Goal: Information Seeking & Learning: Learn about a topic

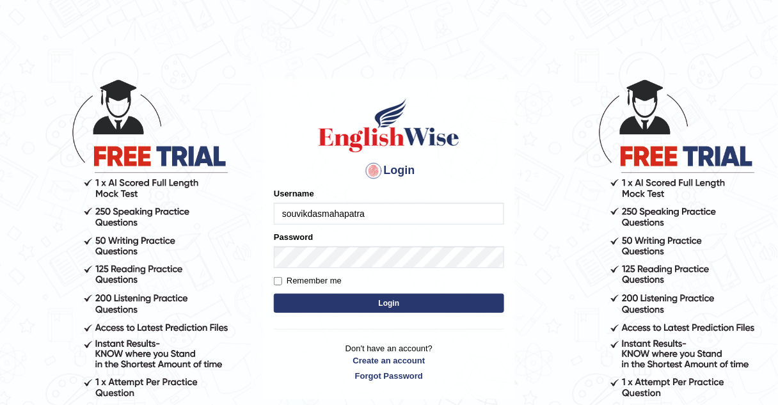
type input "souvikdasmahapatra"
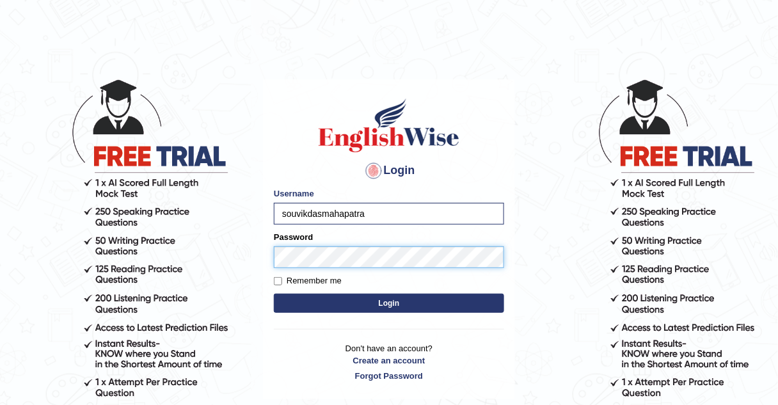
click at [274, 294] on button "Login" at bounding box center [389, 303] width 230 height 19
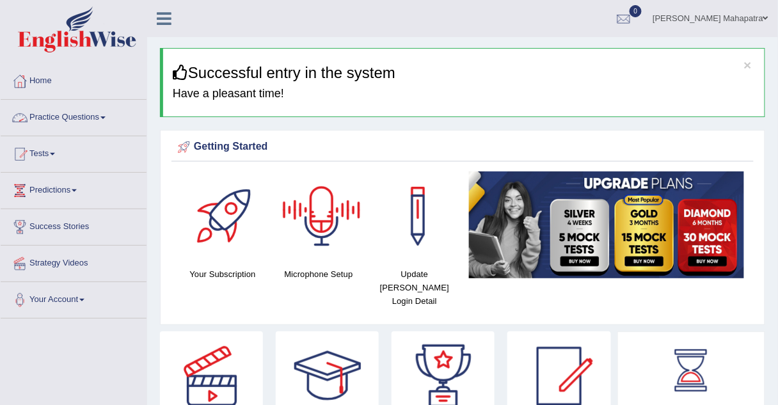
click at [96, 119] on link "Practice Questions" at bounding box center [74, 116] width 146 height 32
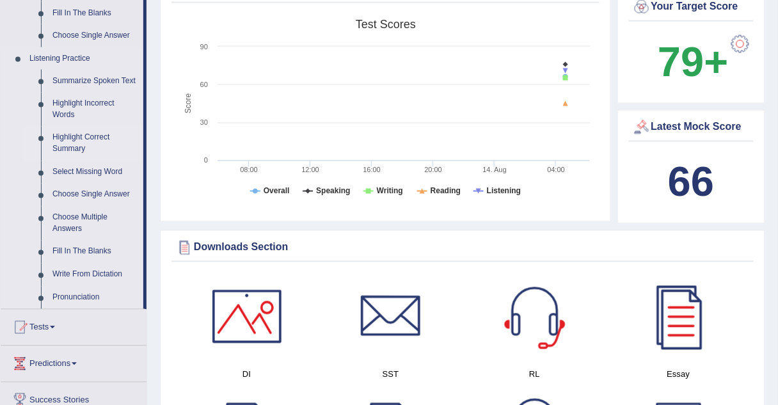
scroll to position [563, 0]
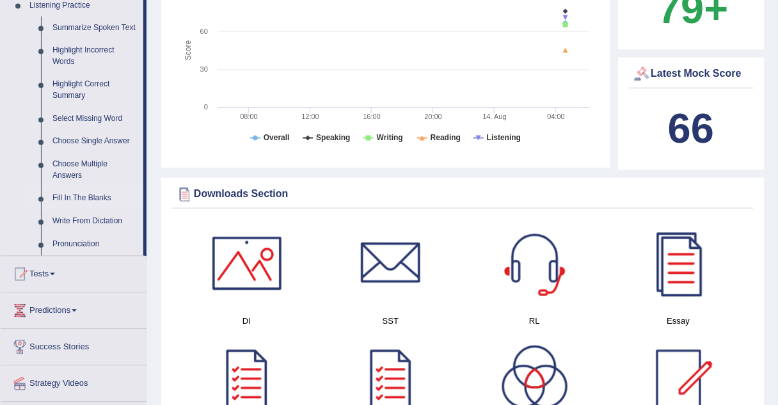
click at [95, 199] on link "Fill In The Blanks" at bounding box center [95, 198] width 97 height 23
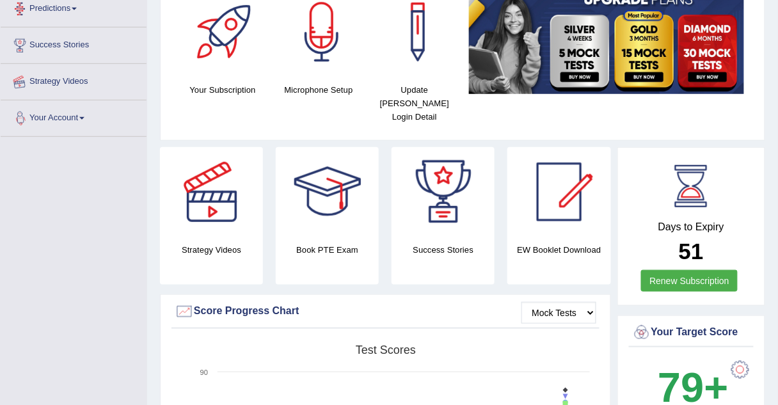
scroll to position [276, 0]
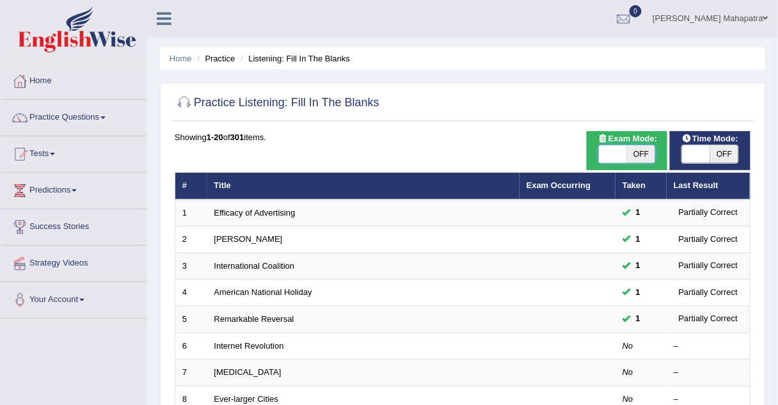
click at [619, 154] on span at bounding box center [613, 154] width 28 height 18
checkbox input "true"
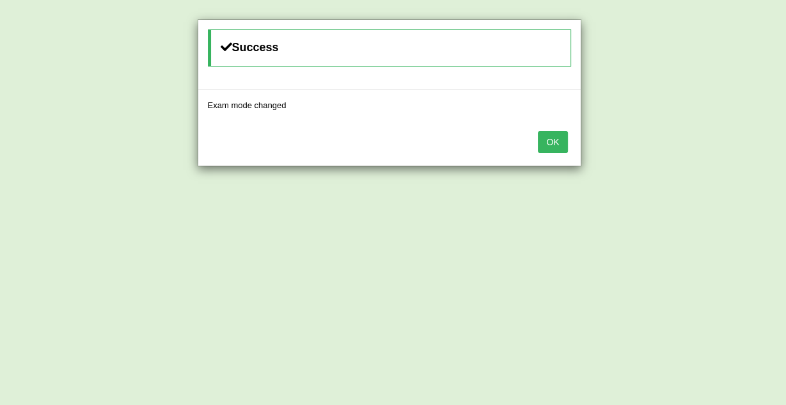
click at [551, 145] on button "OK" at bounding box center [552, 142] width 29 height 22
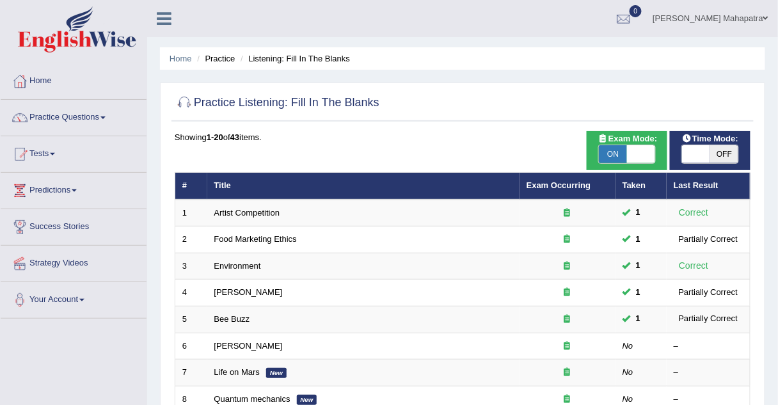
click at [700, 160] on span at bounding box center [696, 154] width 28 height 18
checkbox input "true"
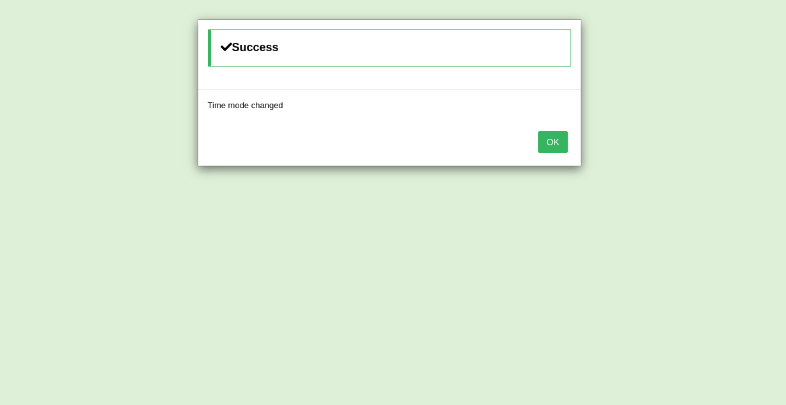
click at [562, 143] on button "OK" at bounding box center [552, 142] width 29 height 22
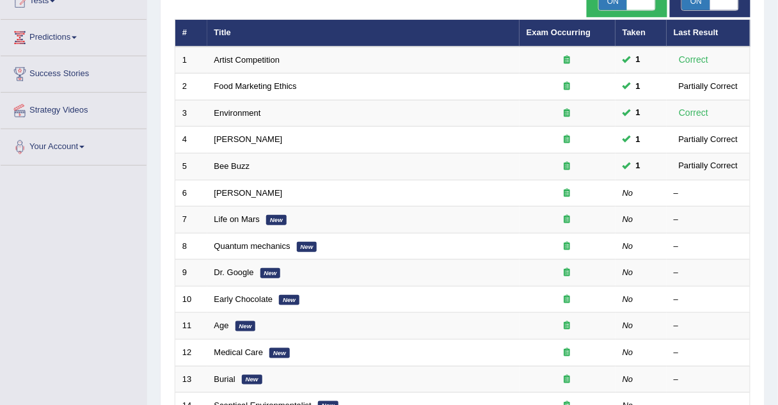
scroll to position [154, 0]
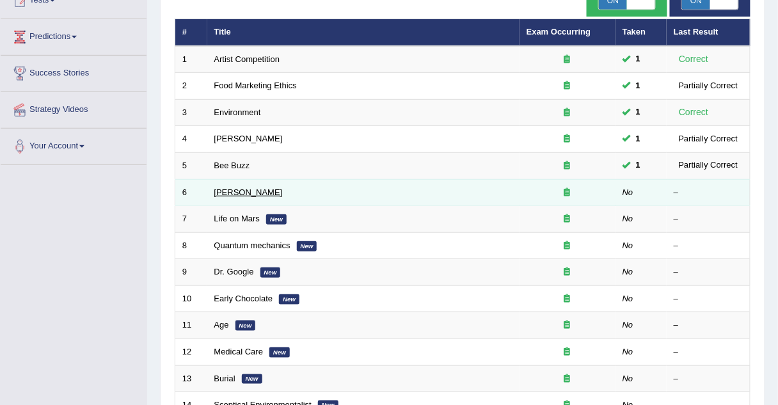
click at [228, 191] on link "[PERSON_NAME]" at bounding box center [248, 192] width 68 height 10
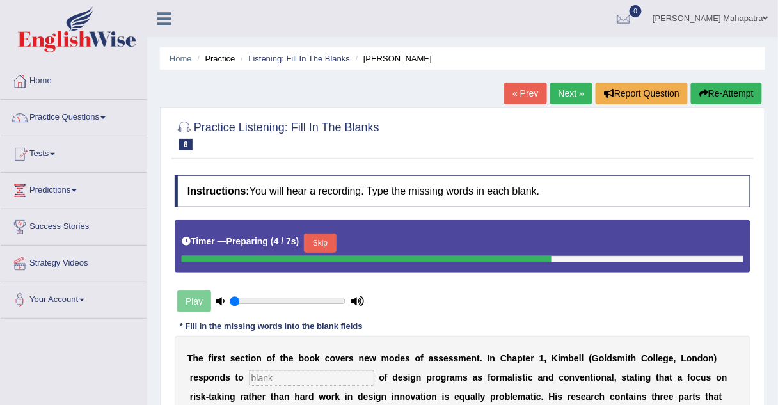
click at [317, 241] on button "Skip" at bounding box center [320, 242] width 32 height 19
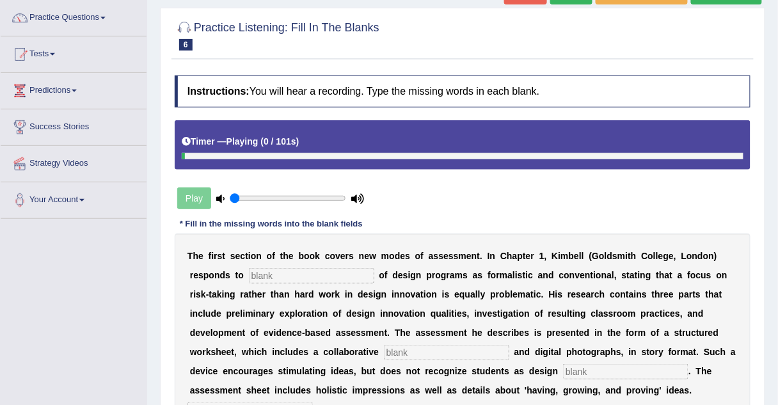
scroll to position [102, 0]
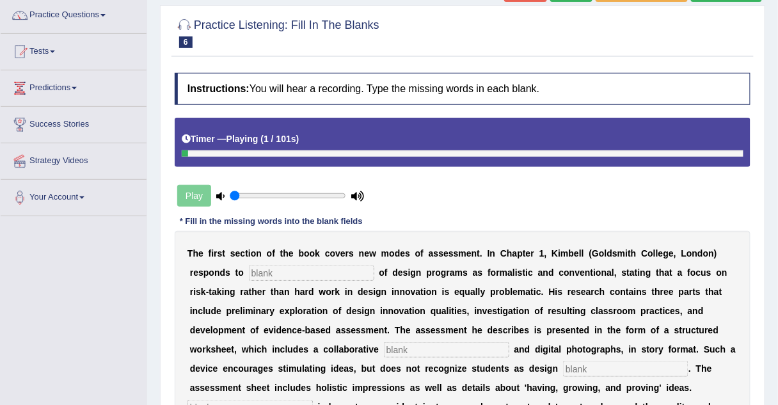
click at [291, 270] on input "text" at bounding box center [311, 272] width 125 height 15
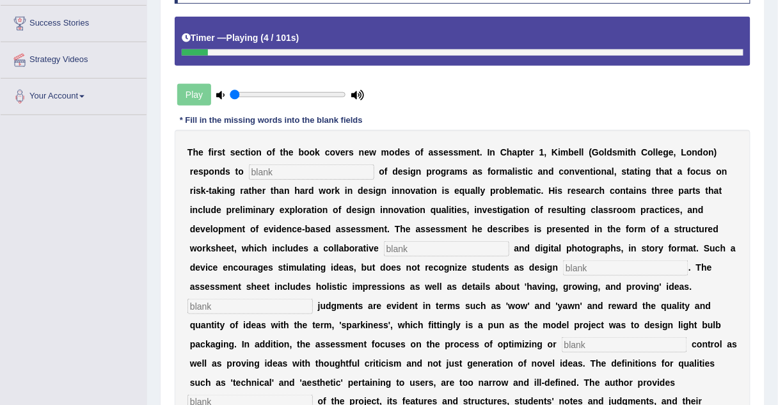
scroll to position [205, 0]
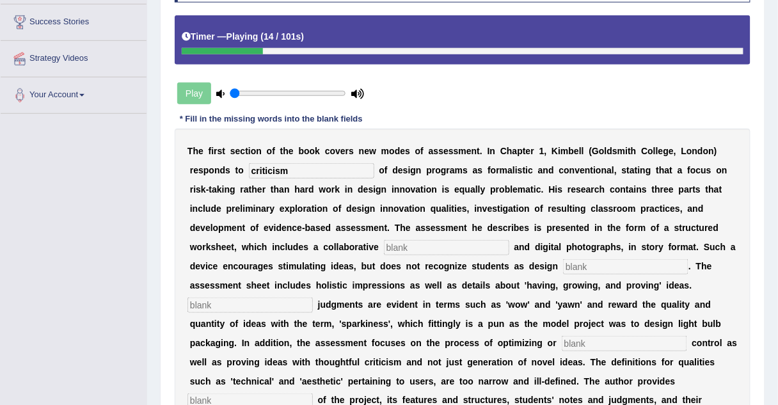
type input "criticism"
type input "element"
type input "innovetors"
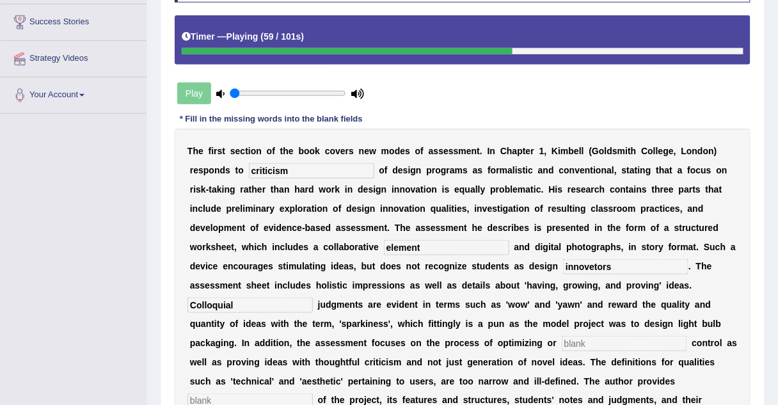
type input "Colloquial"
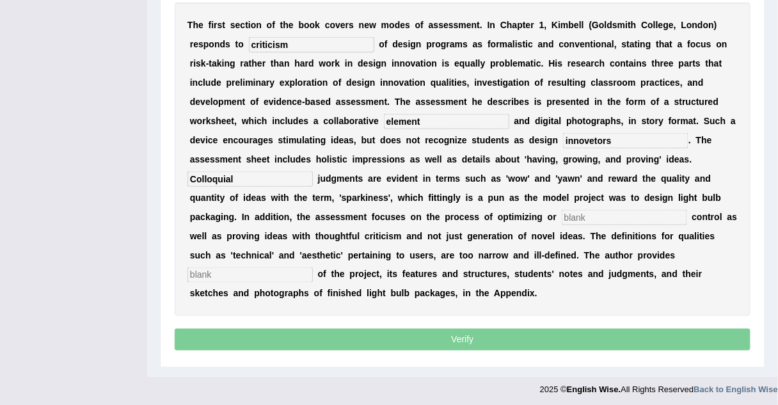
scroll to position [333, 0]
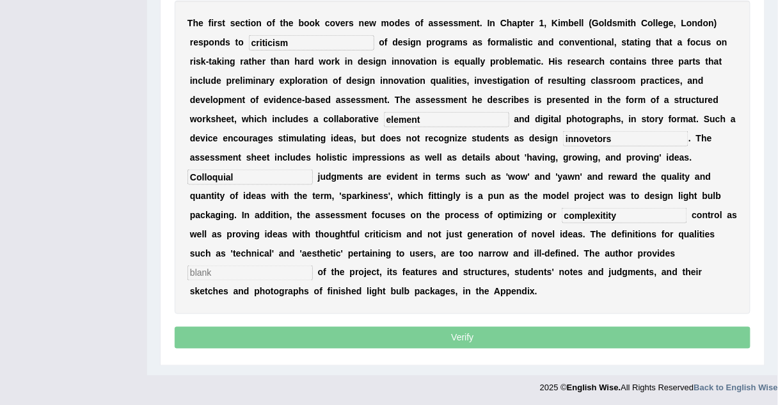
type input "complexitity"
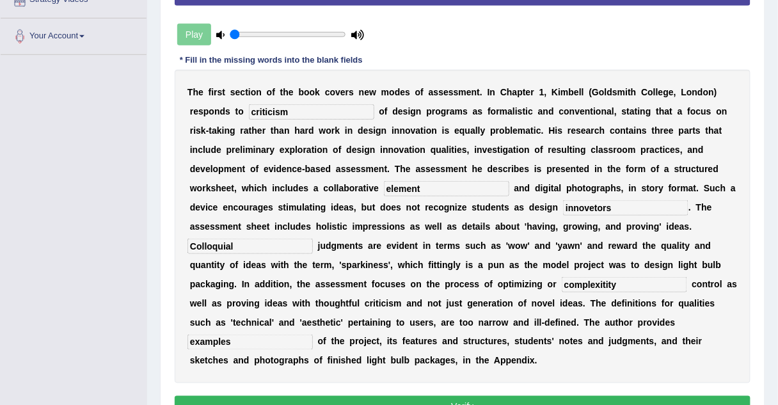
scroll to position [281, 0]
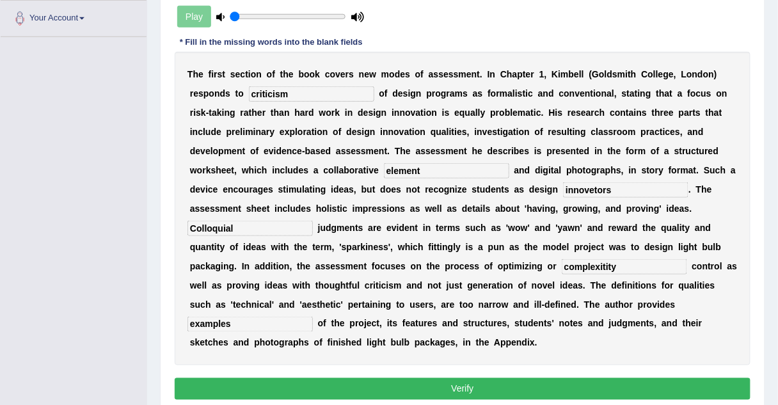
type input "examples"
click at [594, 187] on input "innovetors" at bounding box center [625, 189] width 125 height 15
type input "innovators"
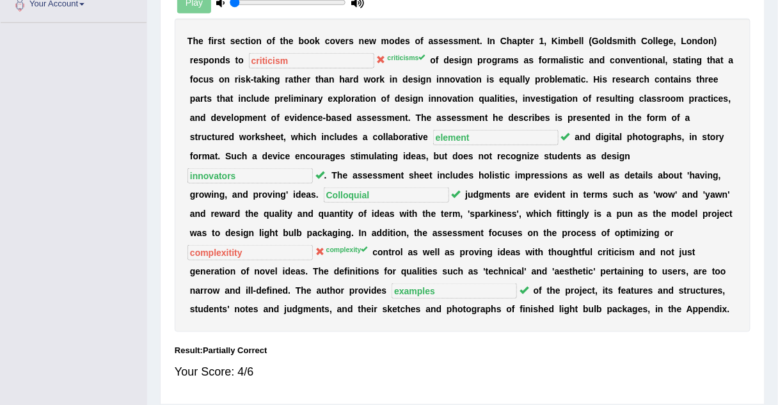
scroll to position [233, 0]
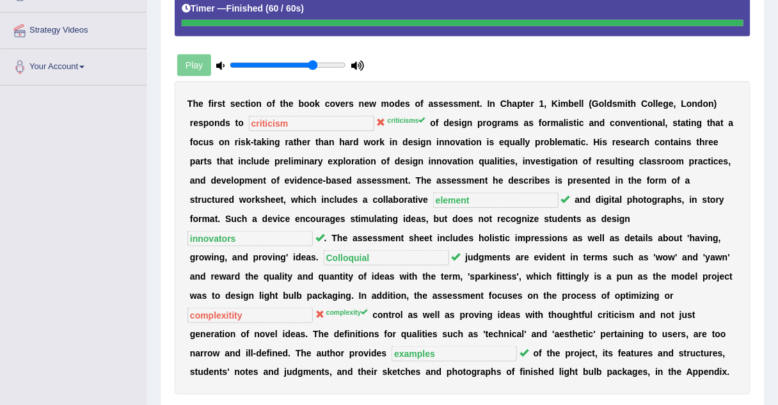
drag, startPoint x: 259, startPoint y: 62, endPoint x: 312, endPoint y: 59, distance: 52.5
type input "0.75"
click at [312, 60] on input "range" at bounding box center [288, 65] width 116 height 10
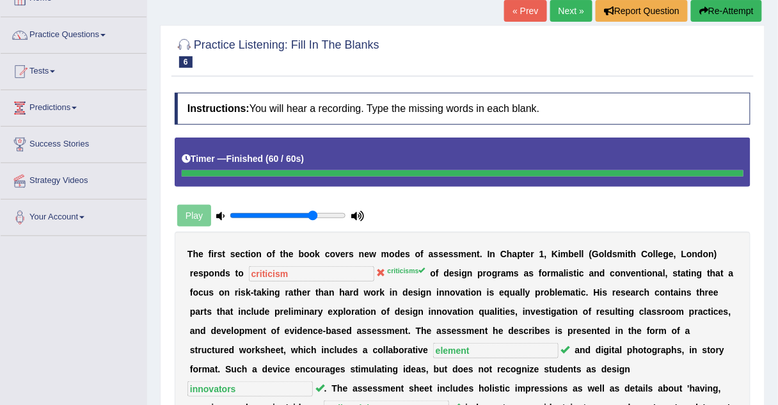
scroll to position [0, 0]
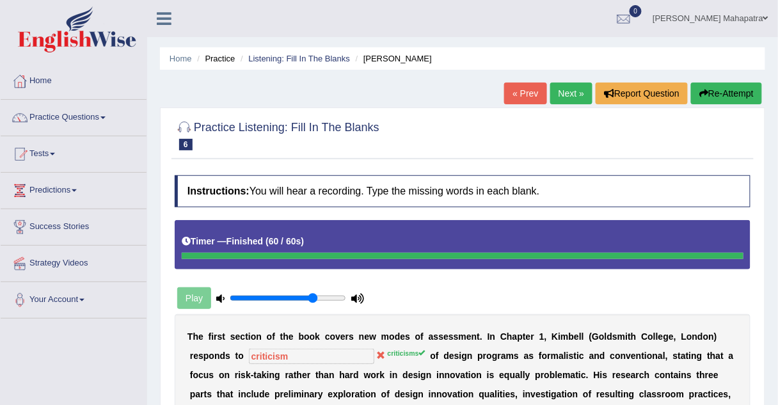
click at [572, 93] on link "Next »" at bounding box center [571, 94] width 42 height 22
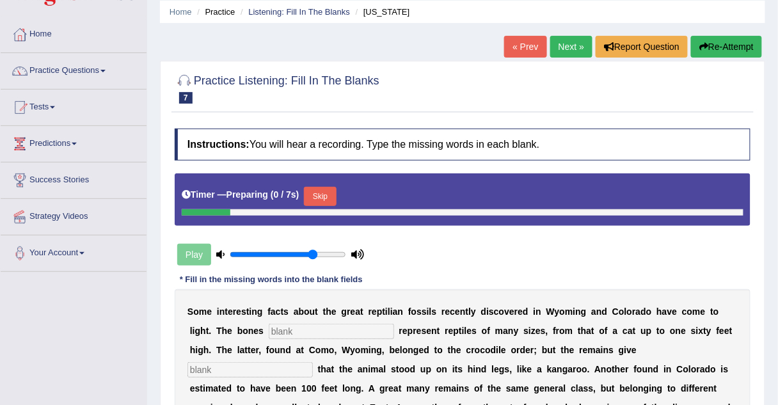
scroll to position [154, 0]
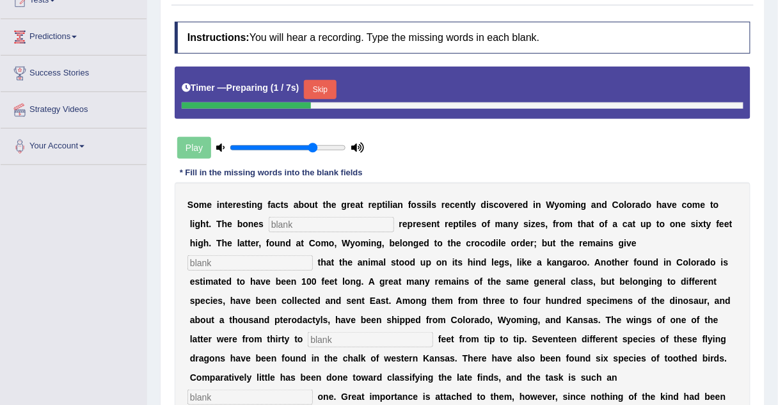
click at [331, 88] on button "Skip" at bounding box center [320, 89] width 32 height 19
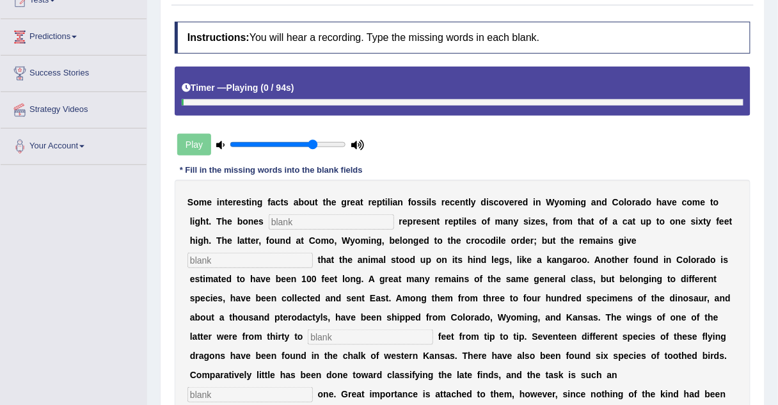
scroll to position [205, 0]
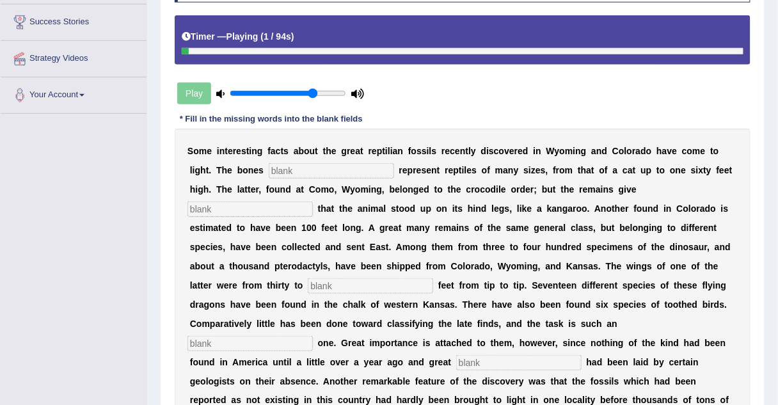
click at [309, 168] on input "text" at bounding box center [331, 170] width 125 height 15
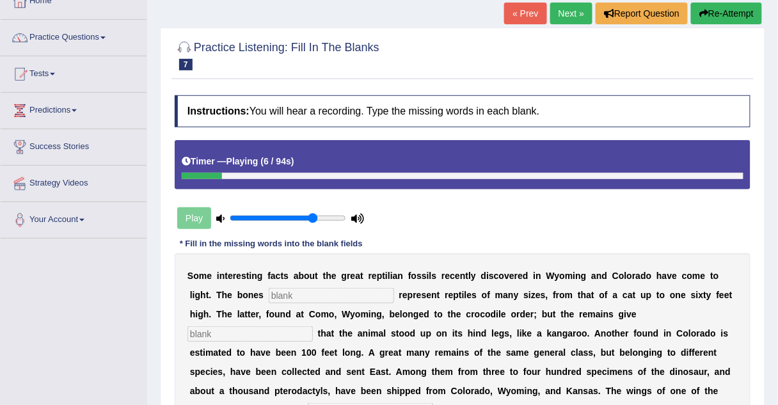
scroll to position [0, 0]
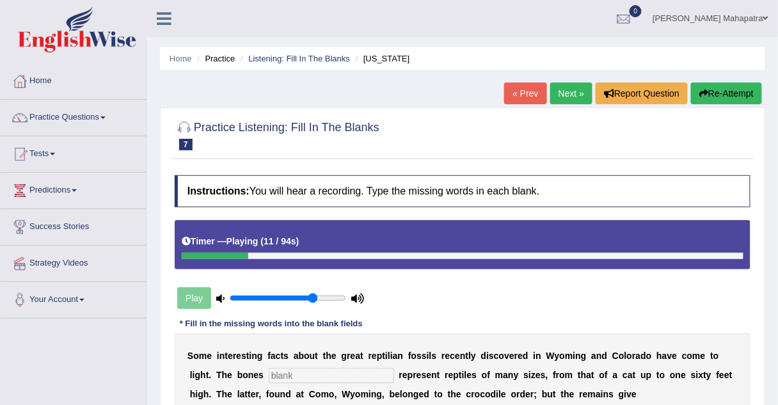
click at [88, 121] on link "Practice Questions" at bounding box center [74, 116] width 146 height 32
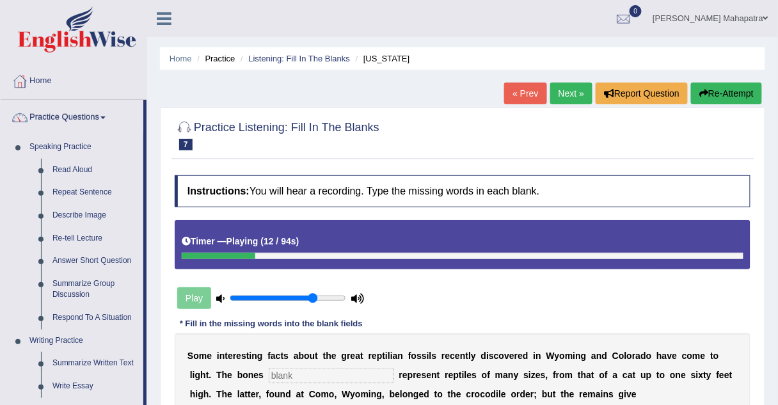
click at [328, 52] on li "Listening: Fill In The Blanks" at bounding box center [293, 58] width 113 height 12
click at [327, 56] on link "Listening: Fill In The Blanks" at bounding box center [299, 59] width 102 height 10
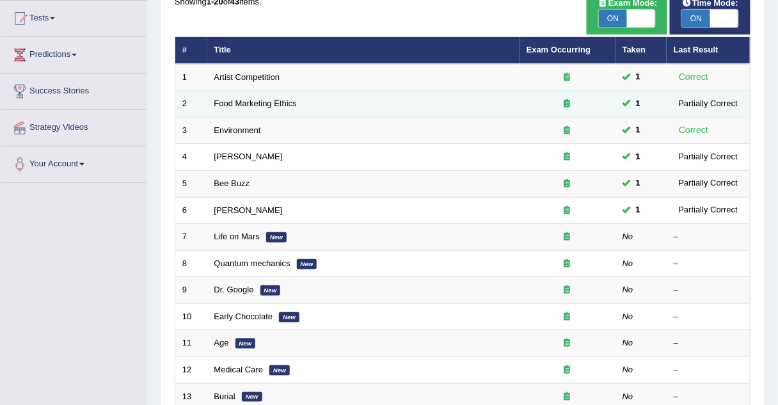
scroll to position [154, 0]
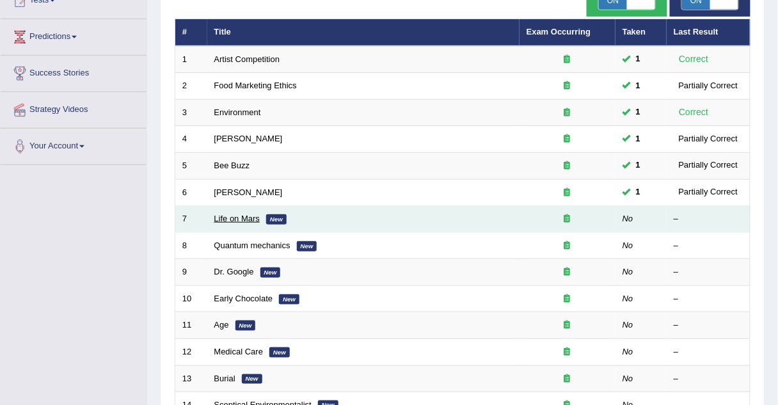
click at [232, 216] on link "Life on Mars" at bounding box center [237, 219] width 46 height 10
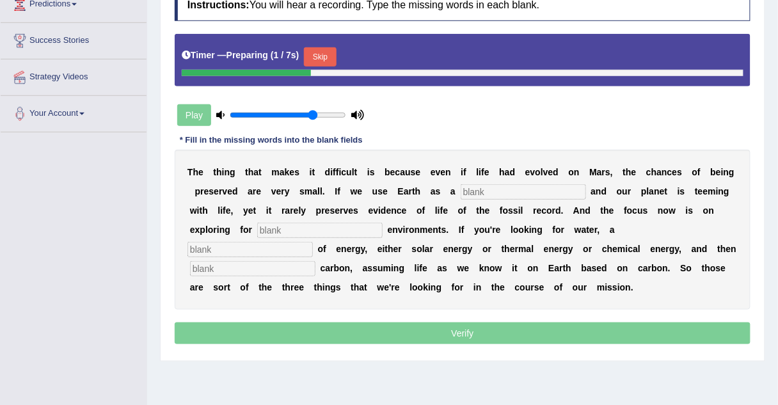
scroll to position [205, 0]
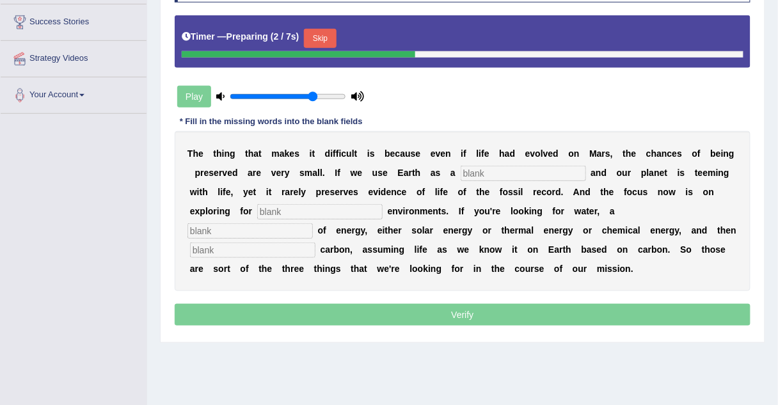
click at [333, 33] on button "Skip" at bounding box center [320, 38] width 32 height 19
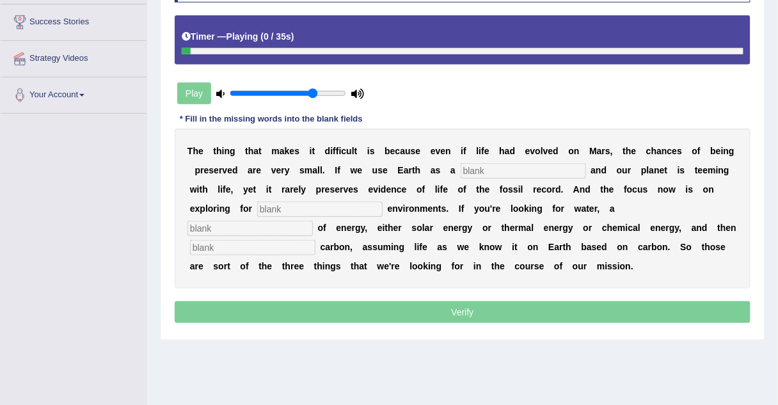
click at [495, 167] on input "text" at bounding box center [523, 170] width 125 height 15
type input "reference"
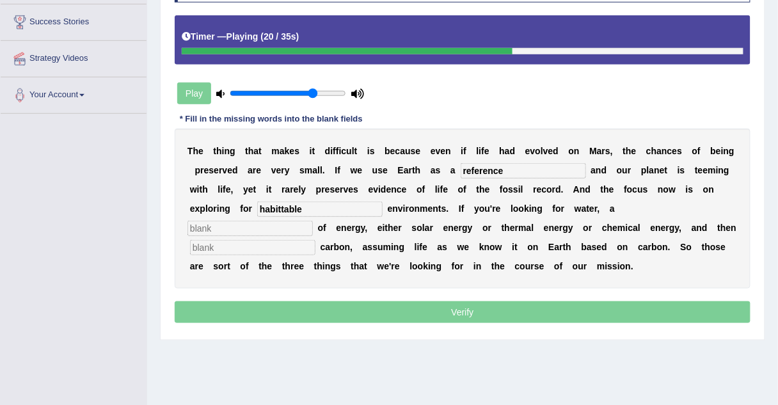
type input "habittable"
type input "source"
type input "organic"
drag, startPoint x: 308, startPoint y: 207, endPoint x: 239, endPoint y: 207, distance: 69.1
click at [239, 207] on div "T h e t h i n g t h a t m a k e s i t d i f f i c u l t i s b e c a u s e e v e…" at bounding box center [463, 209] width 576 height 160
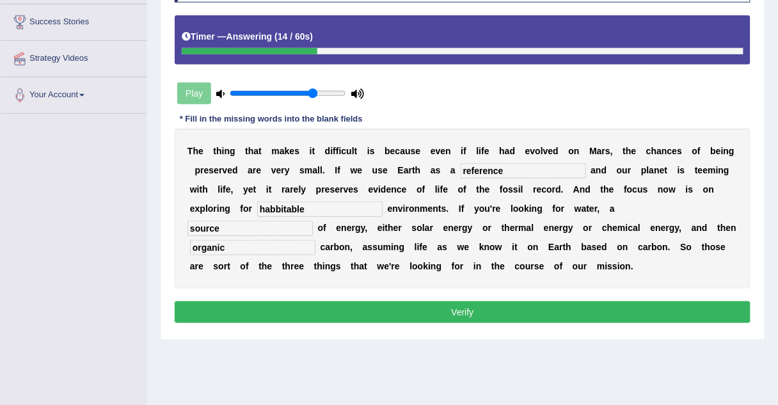
type input "habbitable"
click at [443, 307] on button "Verify" at bounding box center [463, 312] width 576 height 22
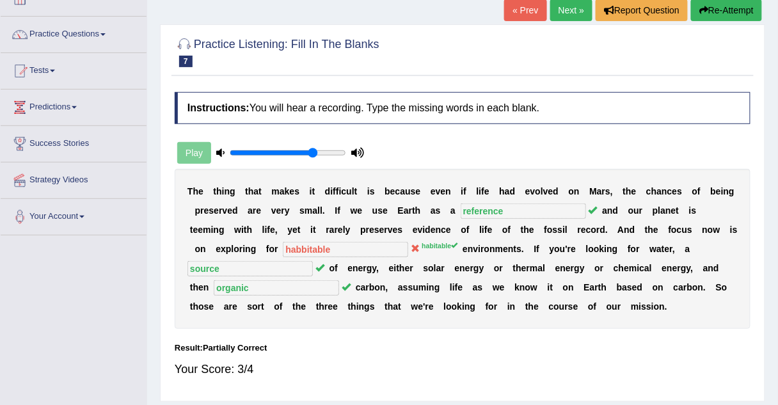
scroll to position [51, 0]
